Goal: Task Accomplishment & Management: Use online tool/utility

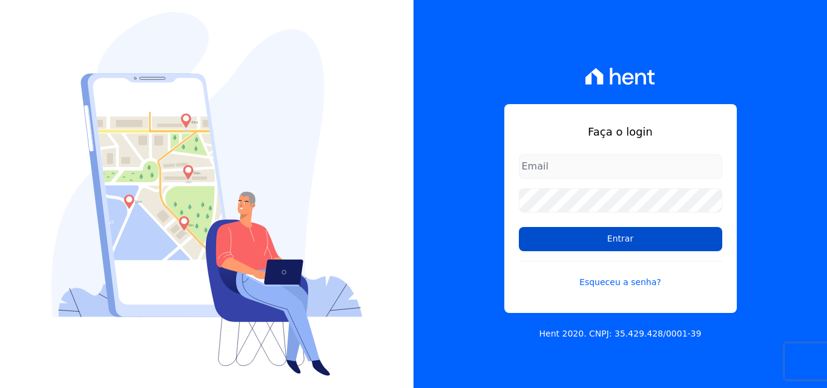
type input "[EMAIL_ADDRESS][DOMAIN_NAME]"
click at [561, 243] on input "Entrar" at bounding box center [621, 239] width 204 height 24
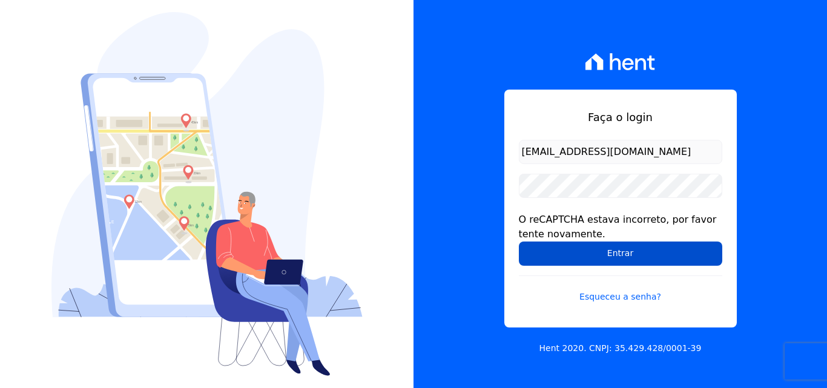
click at [569, 255] on input "Entrar" at bounding box center [621, 254] width 204 height 24
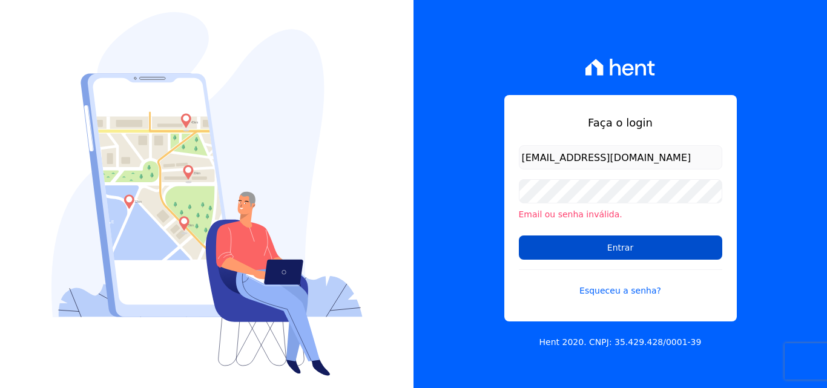
click at [573, 249] on input "Entrar" at bounding box center [621, 248] width 204 height 24
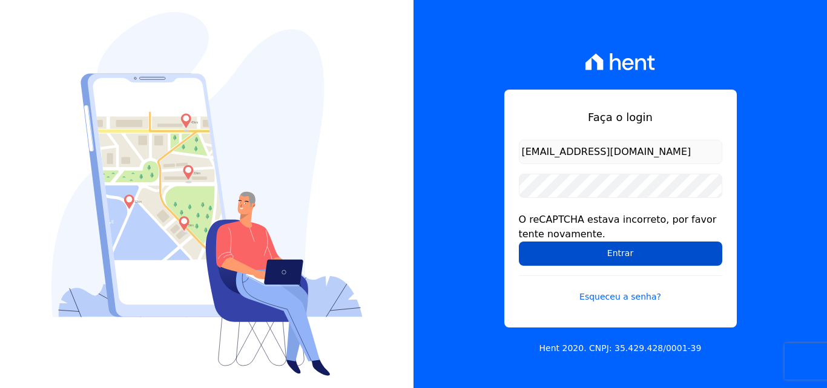
click at [601, 261] on input "Entrar" at bounding box center [621, 254] width 204 height 24
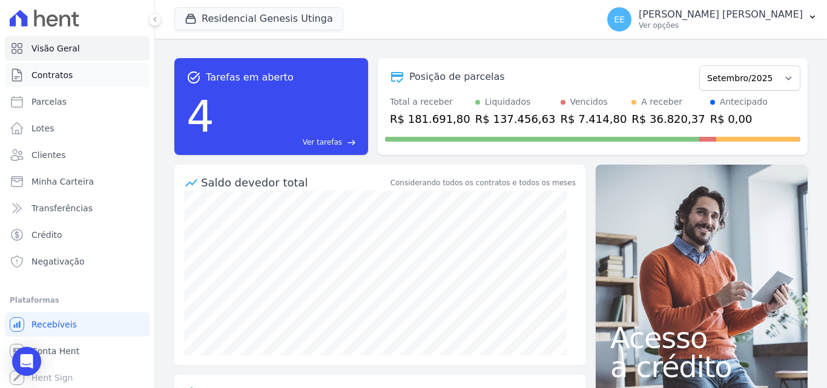
click at [67, 74] on span "Contratos" at bounding box center [51, 75] width 41 height 12
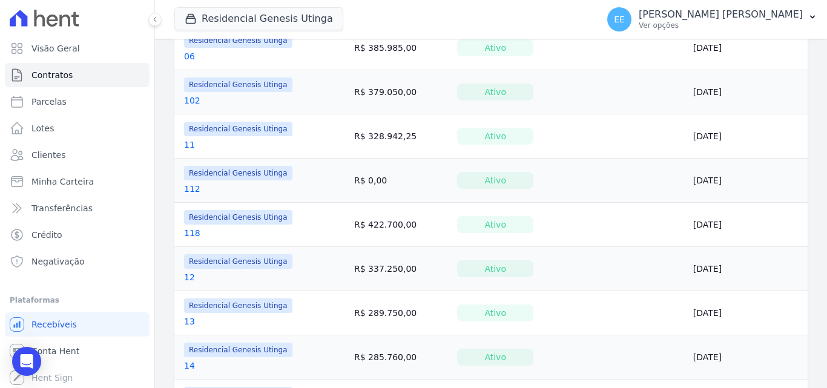
scroll to position [303, 0]
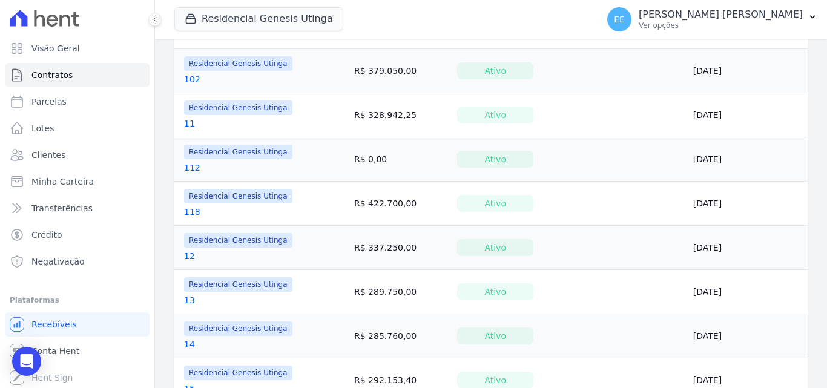
click at [190, 255] on link "12" at bounding box center [189, 256] width 11 height 12
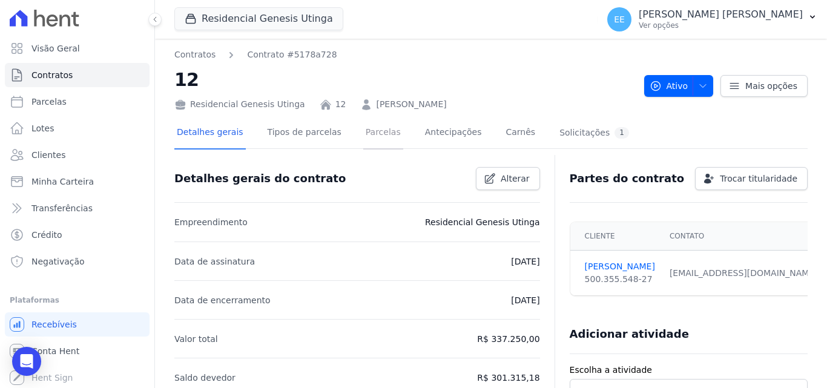
click at [363, 134] on link "Parcelas" at bounding box center [383, 133] width 40 height 32
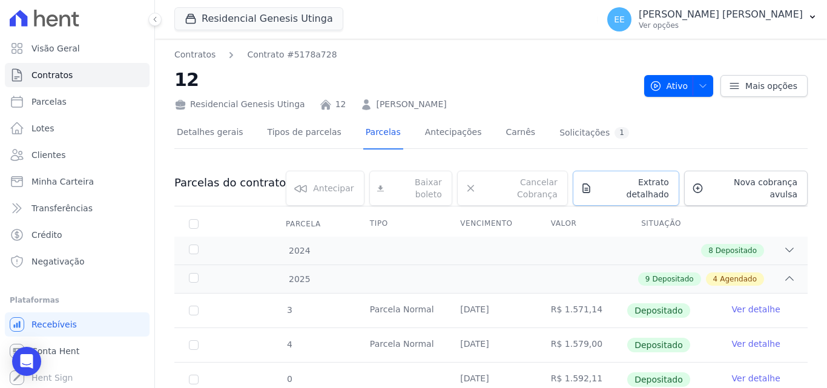
click at [643, 183] on span "Extrato detalhado" at bounding box center [633, 188] width 72 height 24
click at [763, 184] on span "Exportar PDF" at bounding box center [788, 184] width 64 height 12
